Goal: Task Accomplishment & Management: Use online tool/utility

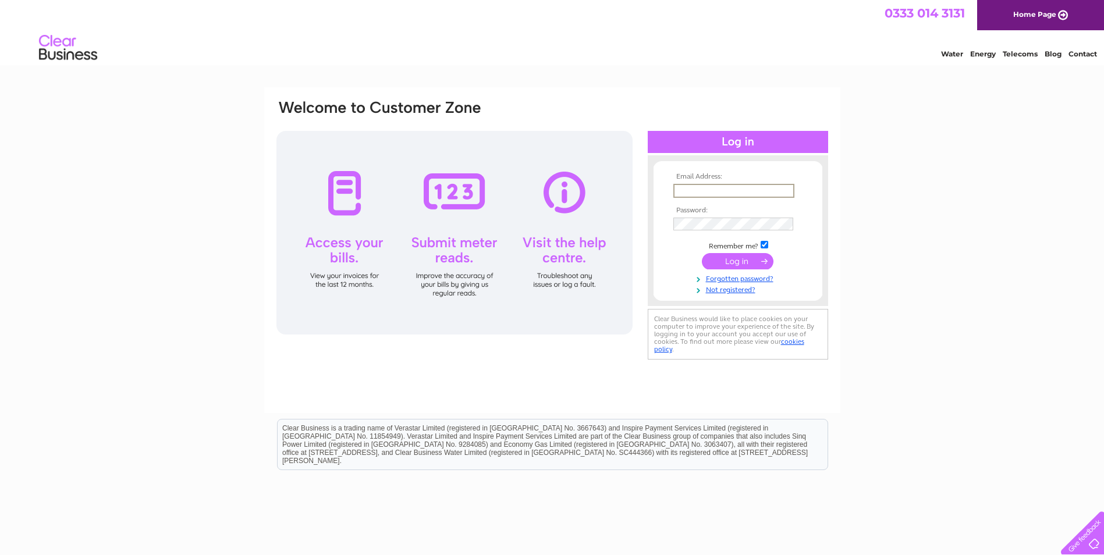
click at [693, 192] on input "text" at bounding box center [733, 191] width 121 height 14
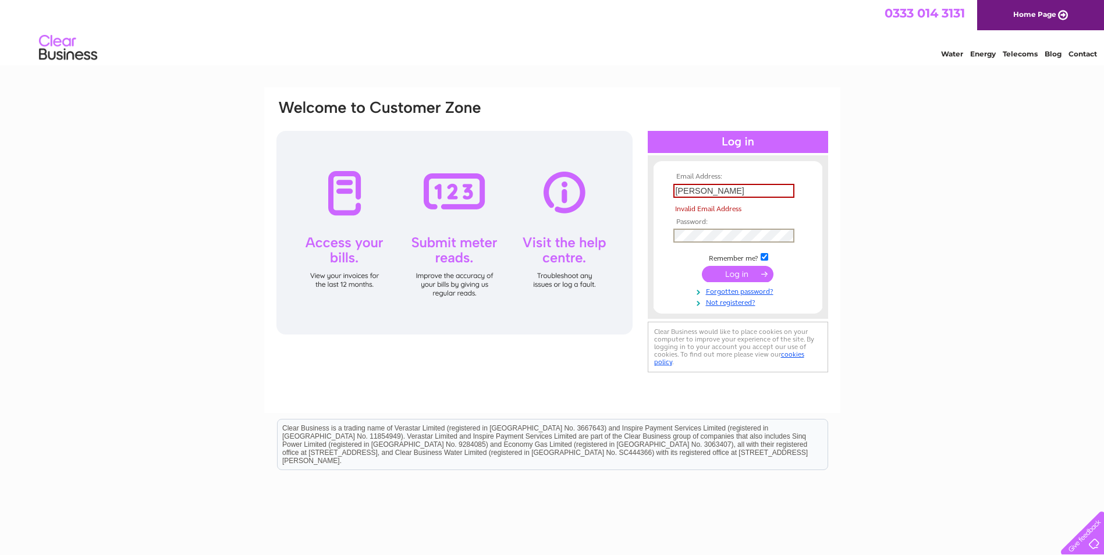
click at [678, 226] on td at bounding box center [737, 236] width 135 height 20
click at [694, 189] on input "[PERSON_NAME]" at bounding box center [733, 191] width 121 height 14
click at [775, 191] on input "[PERSON_NAME]" at bounding box center [733, 191] width 121 height 14
type input "[EMAIL_ADDRESS][PERSON_NAME][DOMAIN_NAME]"
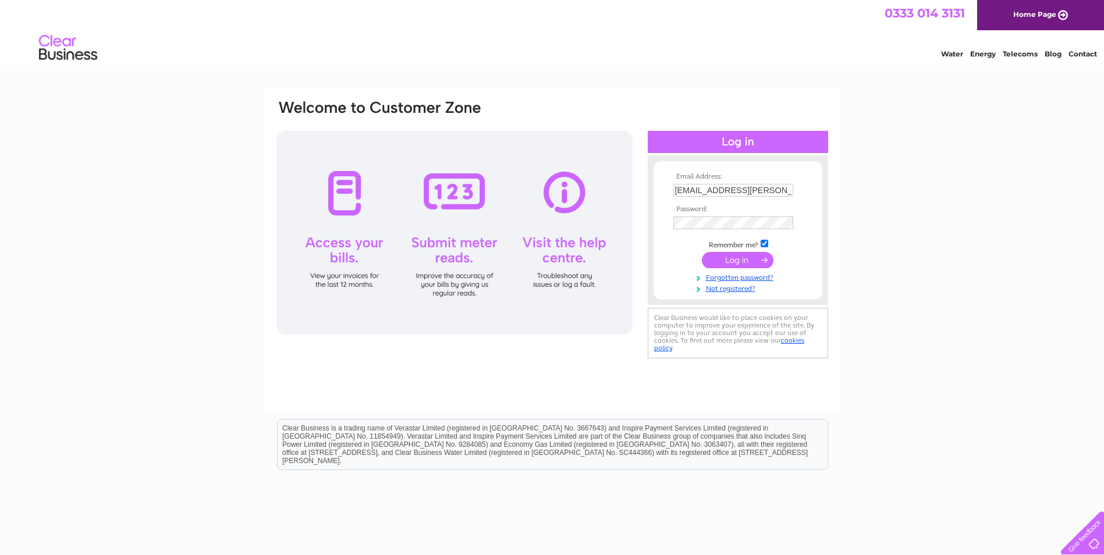
click at [740, 263] on input "submit" at bounding box center [738, 260] width 72 height 16
click at [753, 260] on input "submit" at bounding box center [738, 261] width 72 height 16
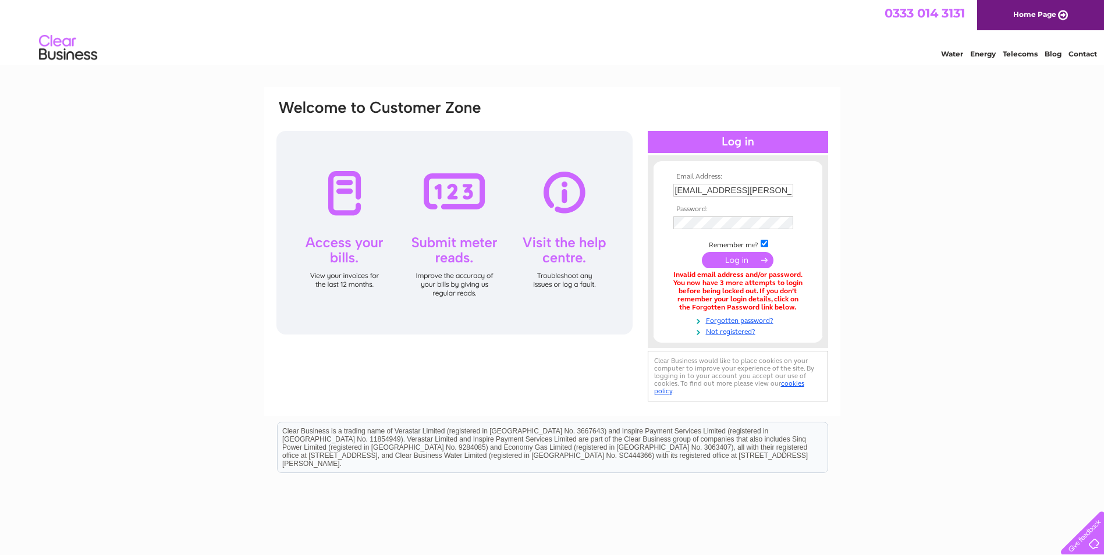
click at [728, 259] on input "submit" at bounding box center [738, 260] width 72 height 16
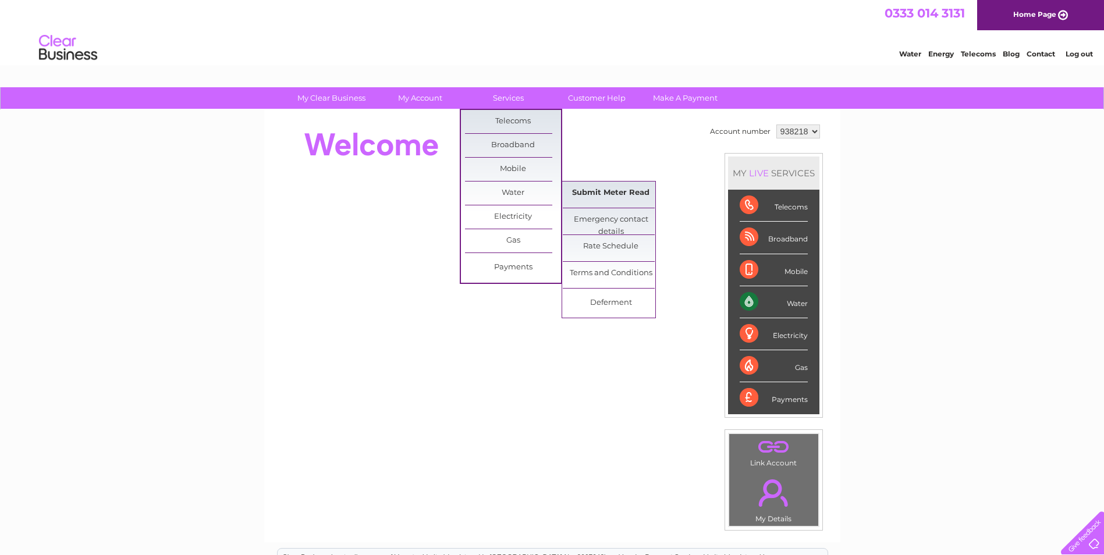
click at [622, 198] on link "Submit Meter Read" at bounding box center [611, 193] width 96 height 23
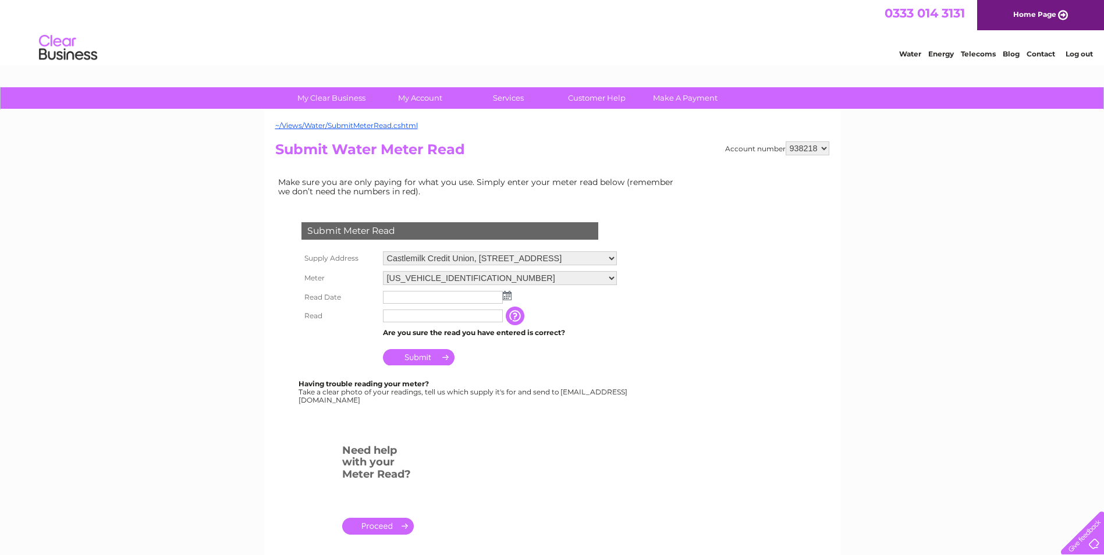
scroll to position [58, 0]
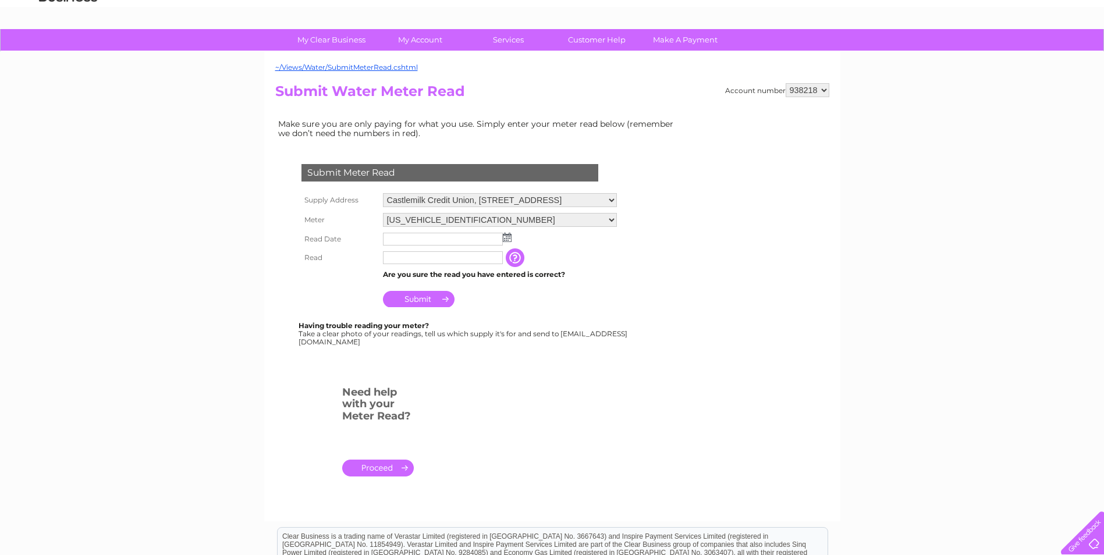
click at [412, 239] on input "text" at bounding box center [443, 239] width 120 height 13
click at [507, 240] on img at bounding box center [507, 237] width 9 height 9
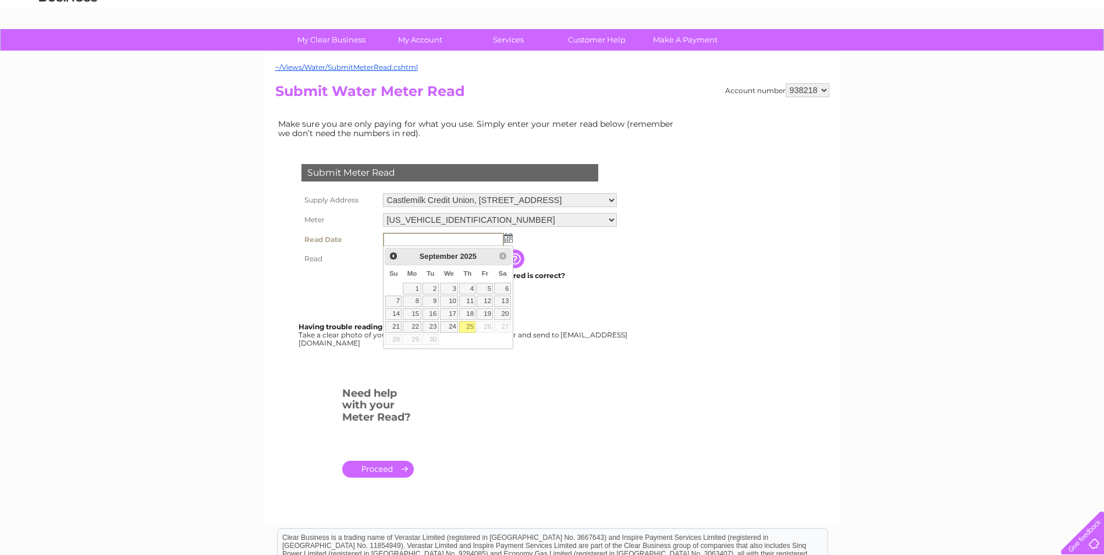
click at [471, 328] on link "25" at bounding box center [467, 327] width 16 height 12
type input "2025/09/25"
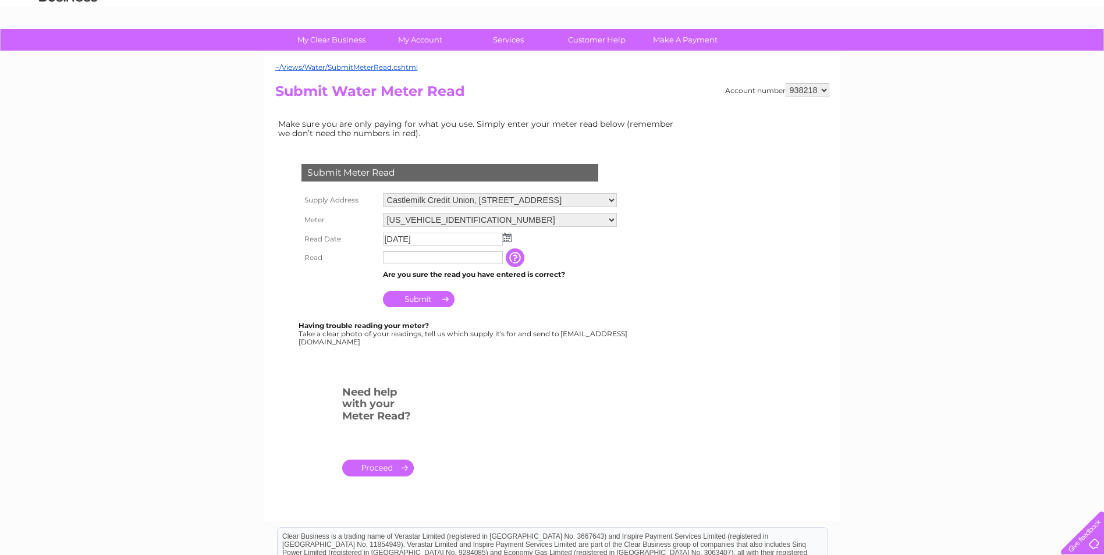
click at [408, 255] on input "text" at bounding box center [443, 257] width 120 height 13
type input "1943"
click at [432, 304] on input "Submit" at bounding box center [419, 299] width 72 height 16
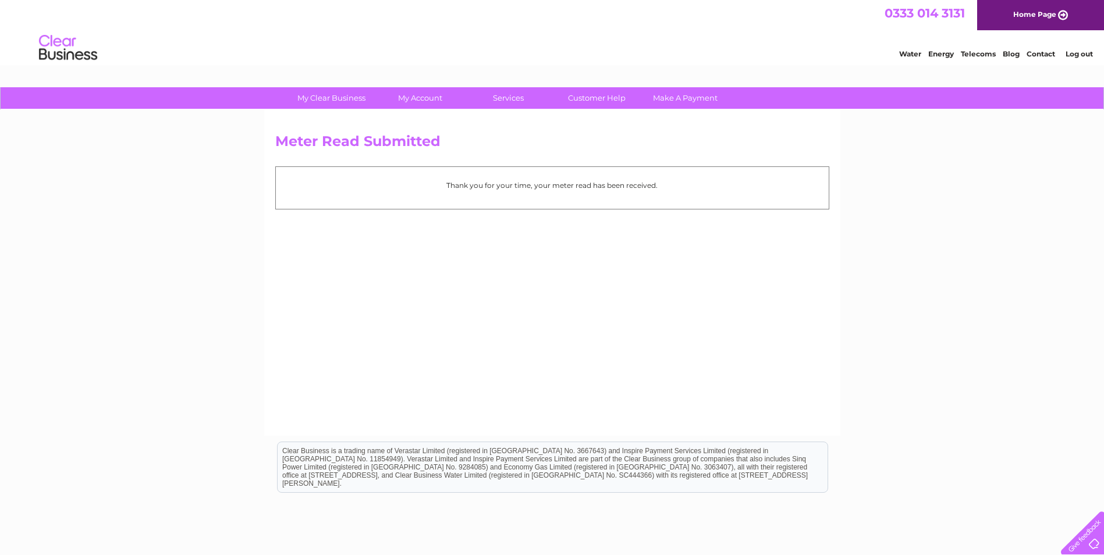
click at [1084, 55] on link "Log out" at bounding box center [1079, 53] width 27 height 9
